Goal: Task Accomplishment & Management: Complete application form

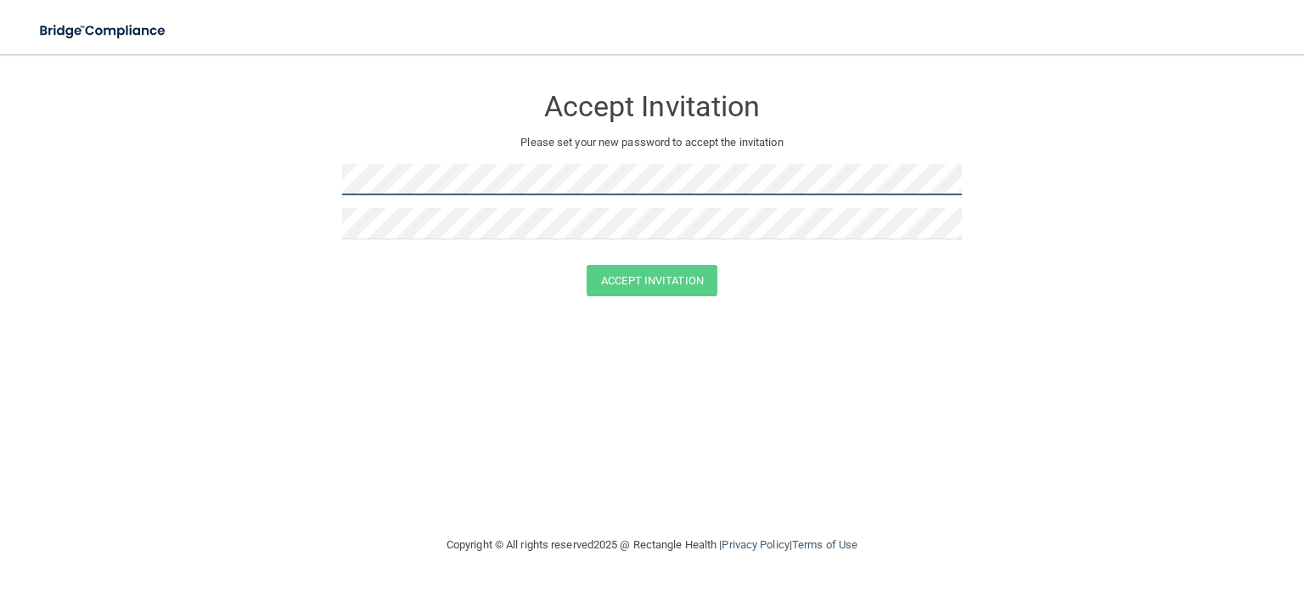
click at [278, 160] on form "Accept Invitation Please set your new password to accept the invitation Accept …" at bounding box center [652, 193] width 1236 height 245
click at [299, 160] on form "Accept Invitation Please set your new password to accept the invitation Accept …" at bounding box center [652, 193] width 1236 height 245
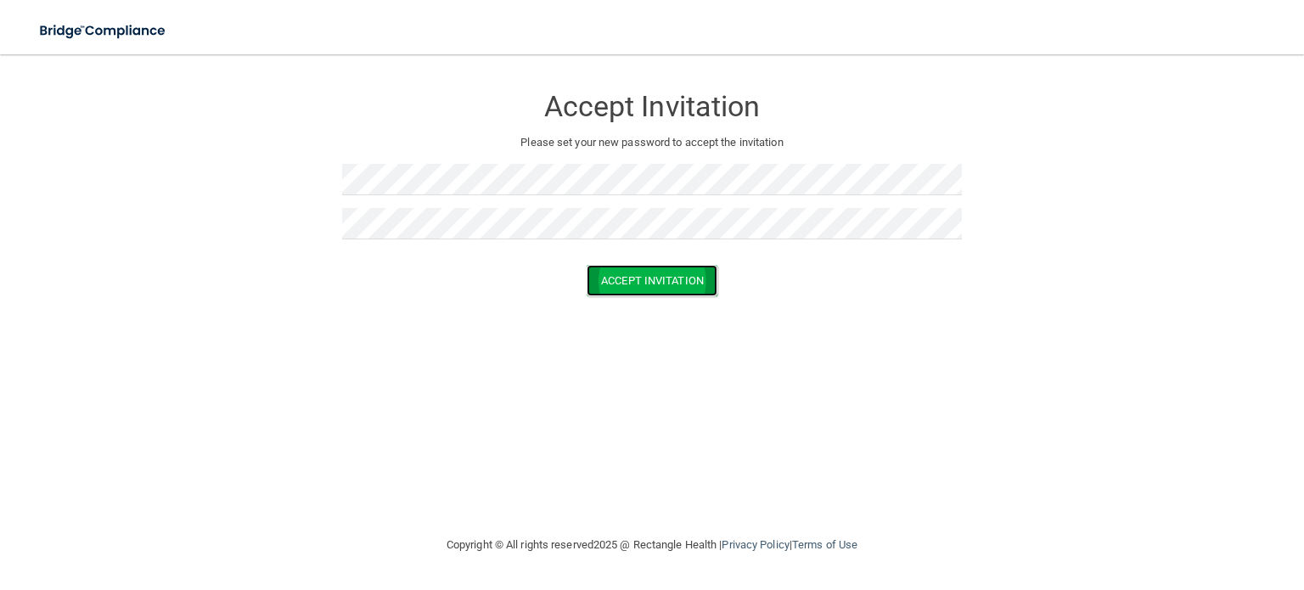
click at [685, 273] on button "Accept Invitation" at bounding box center [652, 280] width 131 height 31
click at [666, 278] on button "Accept Invitation" at bounding box center [652, 280] width 131 height 31
